Goal: Information Seeking & Learning: Learn about a topic

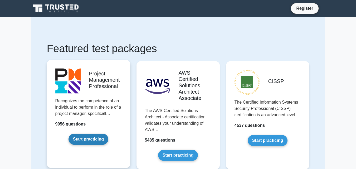
click at [91, 137] on link "Start practicing" at bounding box center [88, 138] width 40 height 11
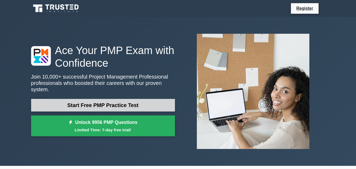
click at [93, 100] on link "Start Free PMP Practice Test" at bounding box center [103, 105] width 144 height 13
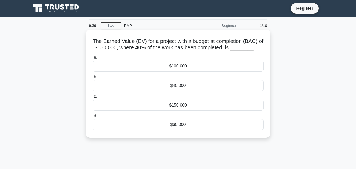
click at [176, 125] on div "$60,000" at bounding box center [178, 124] width 171 height 11
click at [93, 118] on input "d. $60,000" at bounding box center [93, 115] width 0 height 3
